Goal: Task Accomplishment & Management: Complete application form

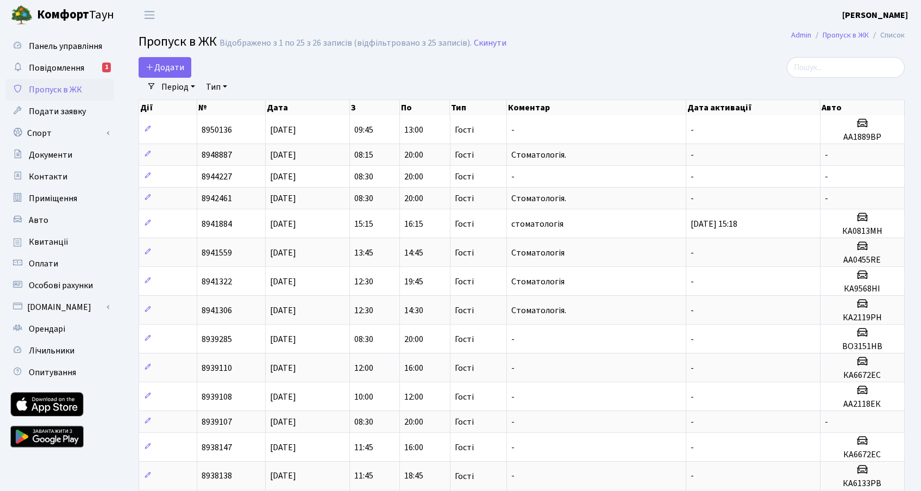
select select "25"
click at [174, 54] on main "Admin Пропуск в ЖК Список Пропуск в [GEOGRAPHIC_DATA] Відображено з 1 по 25 з 2…" at bounding box center [521, 427] width 799 height 795
click at [170, 70] on span "Додати" at bounding box center [165, 67] width 39 height 12
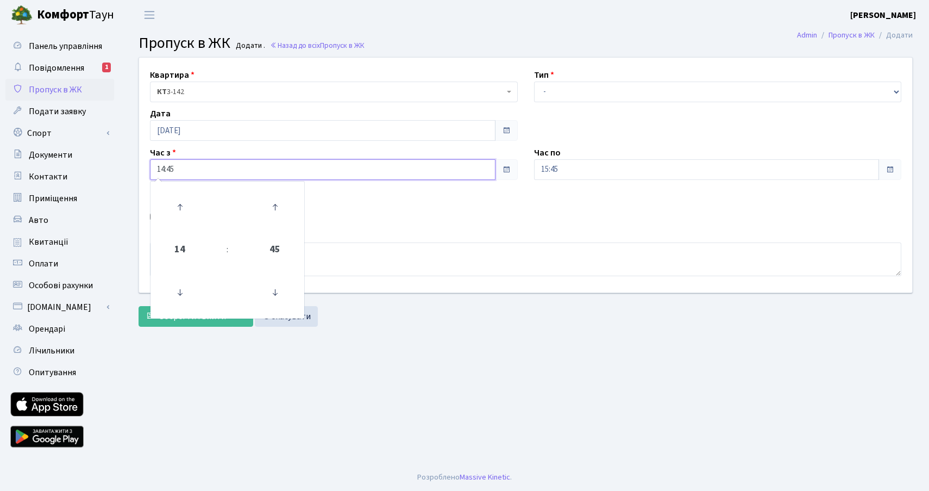
drag, startPoint x: 199, startPoint y: 168, endPoint x: 138, endPoint y: 177, distance: 61.4
click at [138, 177] on div "Квартира <b>КТ</b>&nbsp;&nbsp;&nbsp;&nbsp;3-142 КТ 3-142 Тип - Доставка Таксі Г…" at bounding box center [526, 175] width 790 height 235
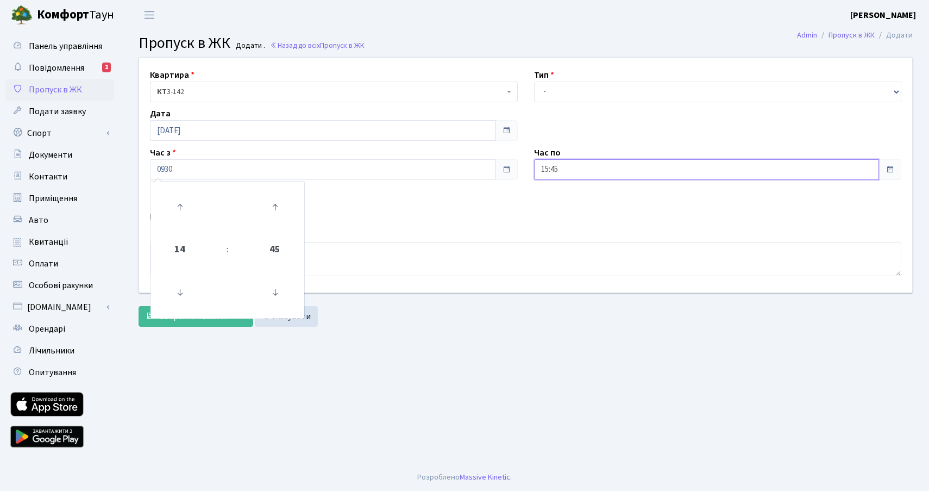
type input "09:30"
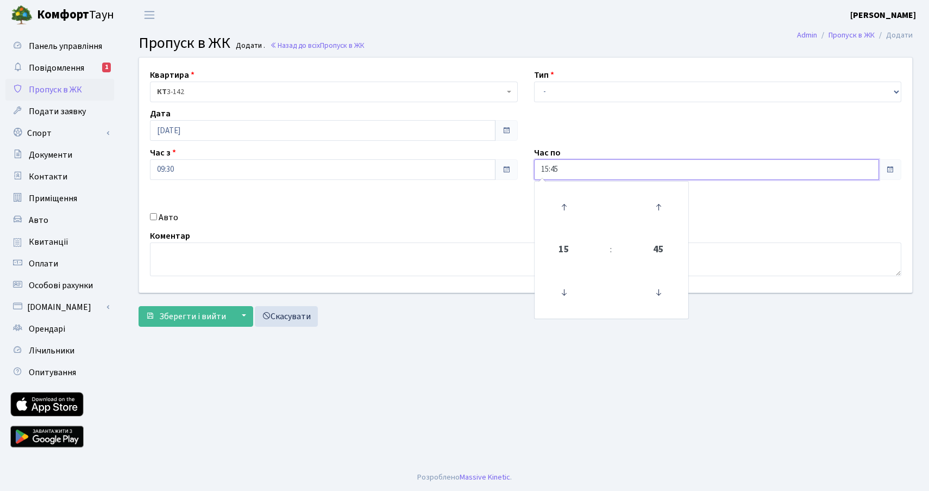
drag, startPoint x: 566, startPoint y: 171, endPoint x: 524, endPoint y: 169, distance: 42.4
click at [524, 169] on div "Квартира <b>КТ</b>&nbsp;&nbsp;&nbsp;&nbsp;3-142 КТ 3-142 Тип - Доставка Таксі Г…" at bounding box center [526, 175] width 790 height 235
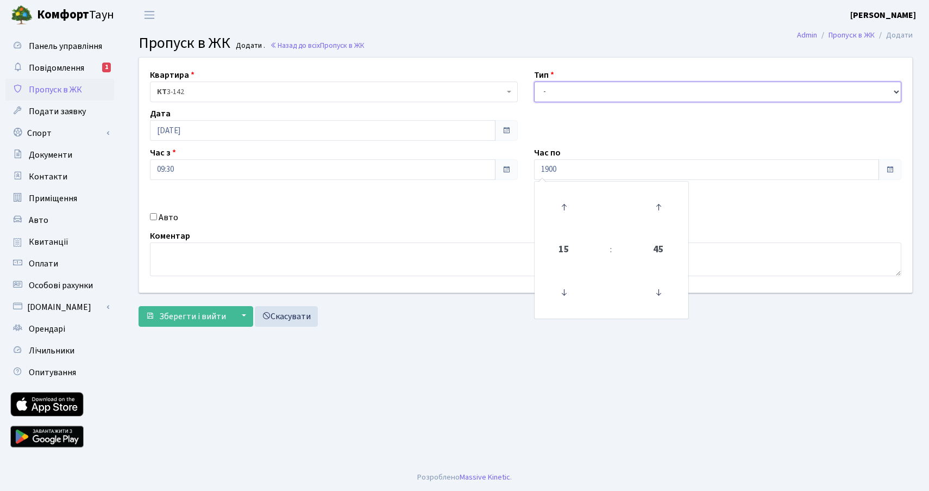
type input "19:00"
click at [550, 96] on select "- Доставка Таксі Гості Сервіс" at bounding box center [718, 92] width 368 height 21
select select "3"
click at [534, 82] on select "- Доставка Таксі Гості Сервіс" at bounding box center [718, 92] width 368 height 21
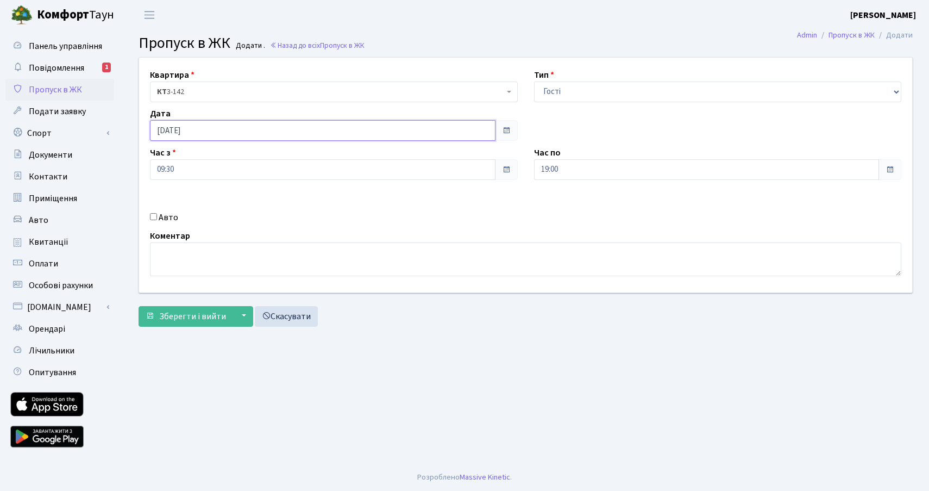
click at [210, 124] on input "[DATE]" at bounding box center [323, 130] width 346 height 21
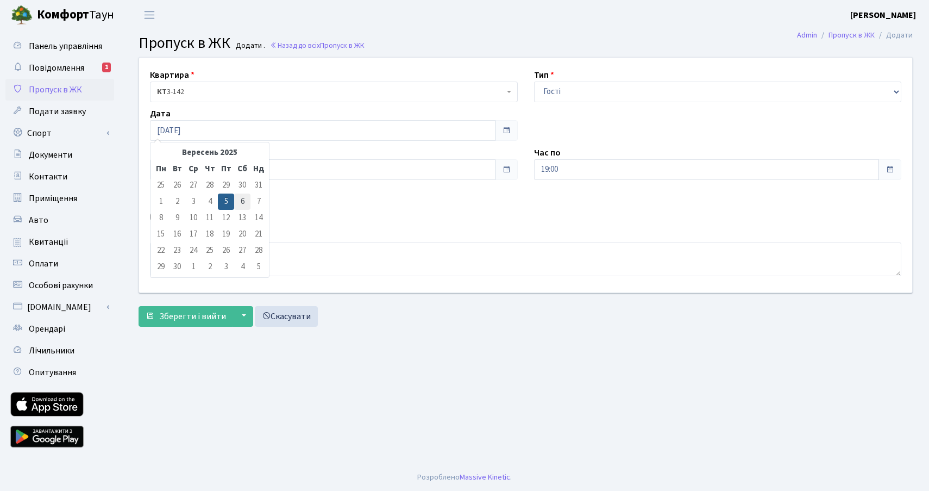
click at [237, 201] on td "6" at bounding box center [242, 201] width 16 height 16
type input "06.09.2025"
click at [227, 254] on textarea at bounding box center [526, 259] width 752 height 34
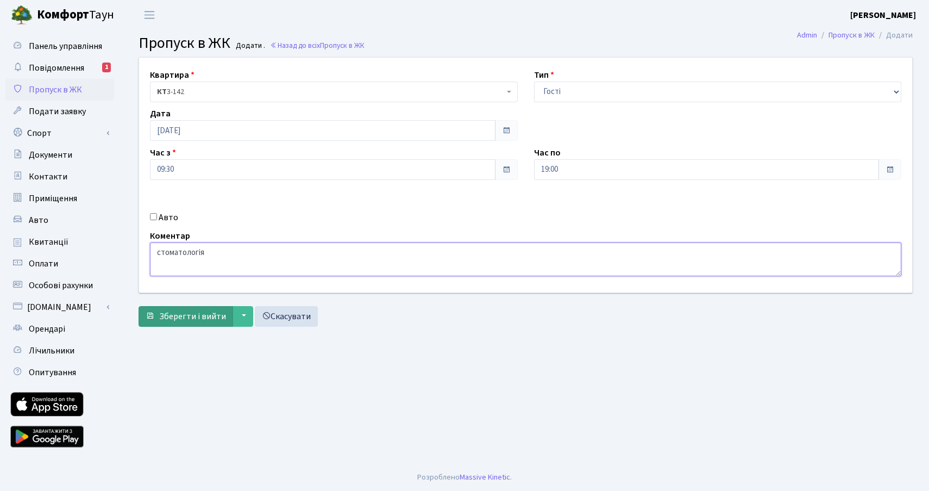
type textarea "стоматологія"
click at [187, 313] on span "Зберегти і вийти" at bounding box center [192, 316] width 67 height 12
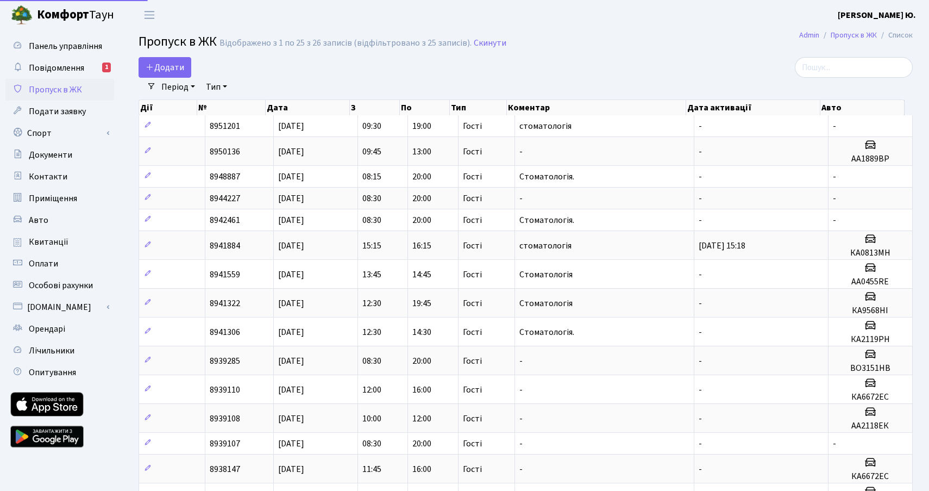
select select "25"
